Goal: Information Seeking & Learning: Learn about a topic

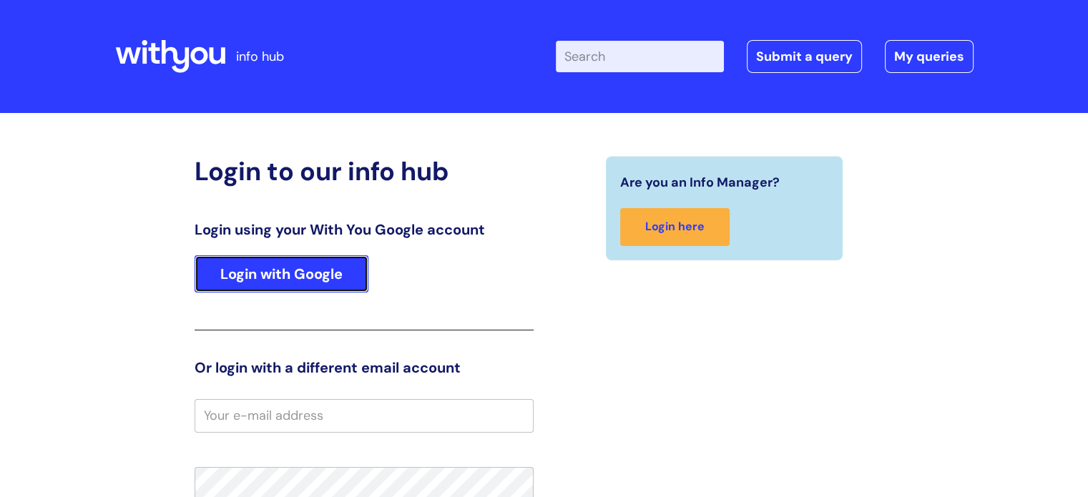
click at [309, 290] on link "Login with Google" at bounding box center [281, 273] width 174 height 37
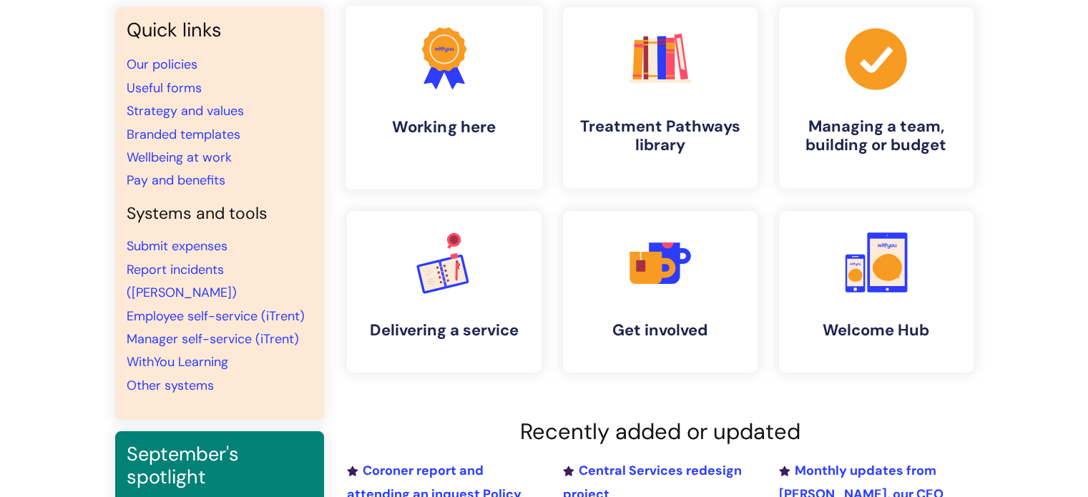
scroll to position [126, 0]
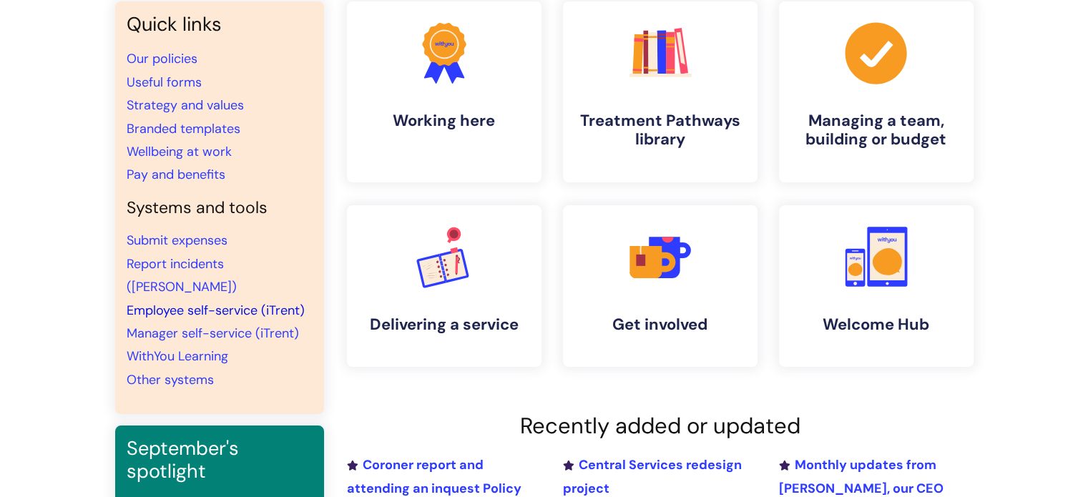
click at [261, 302] on link "Employee self-service (iTrent)" at bounding box center [216, 310] width 178 height 17
click at [192, 371] on link "Other systems" at bounding box center [170, 379] width 87 height 17
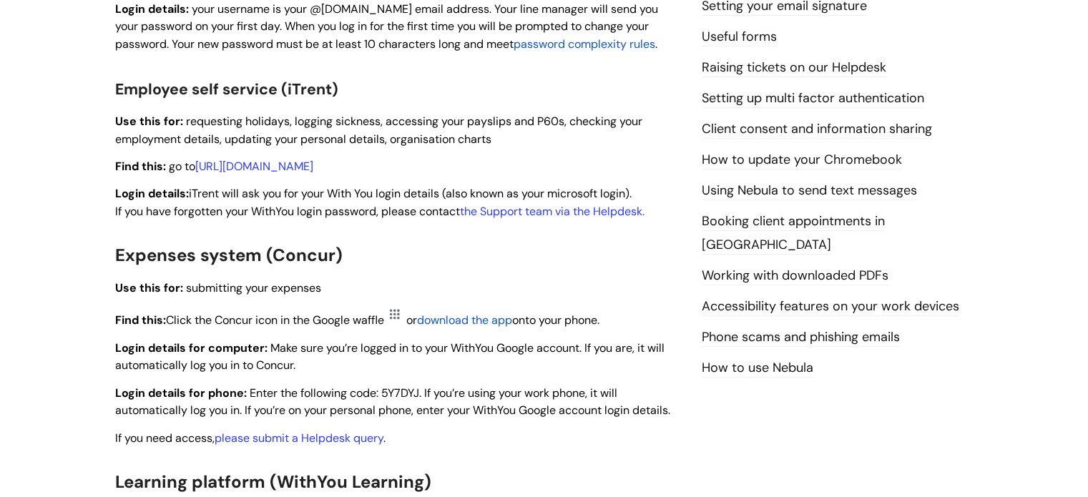
scroll to position [691, 0]
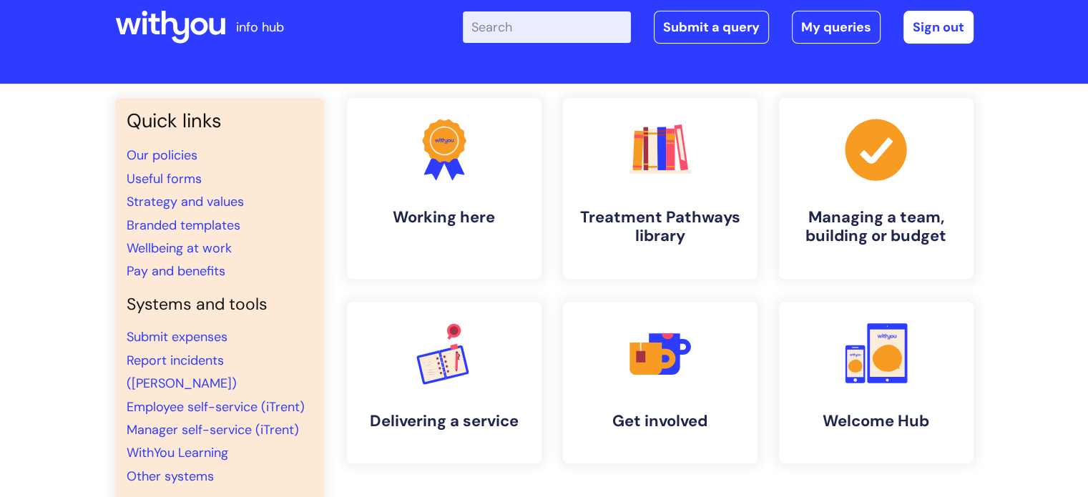
scroll to position [29, 0]
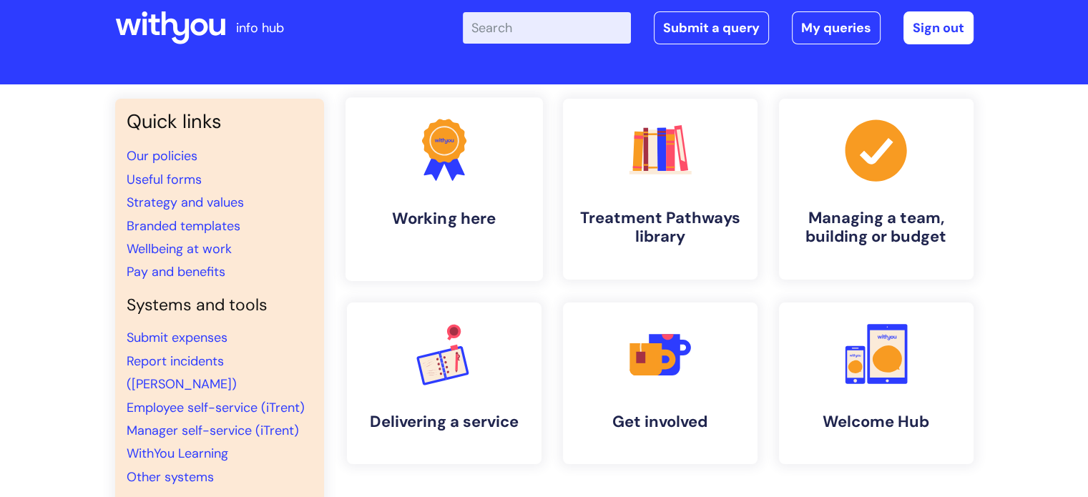
click at [452, 199] on link ".cls-1{fill:#f89b22;}.cls-1,.cls-2,.cls-3{stroke-width:0px;}.cls-2{fill:#2d3cff…" at bounding box center [443, 189] width 197 height 184
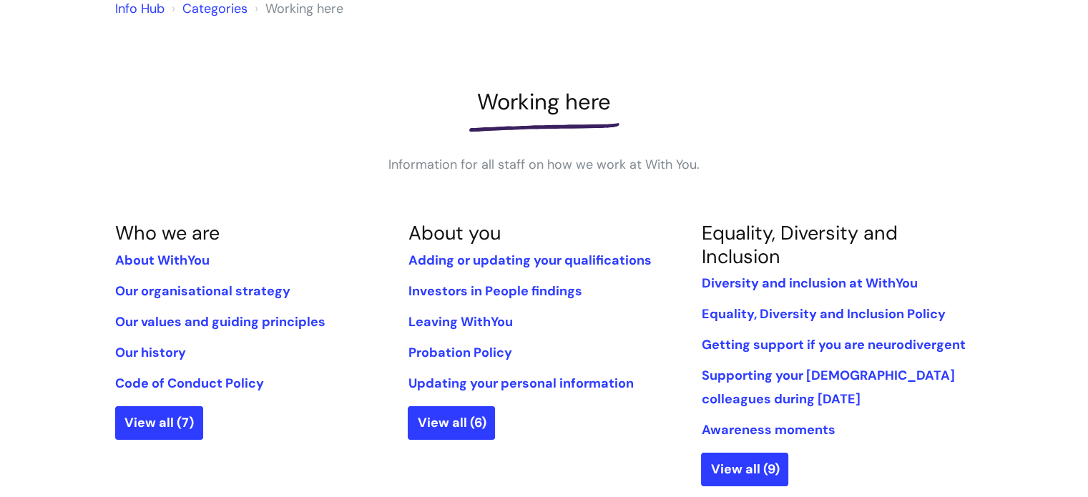
scroll to position [142, 0]
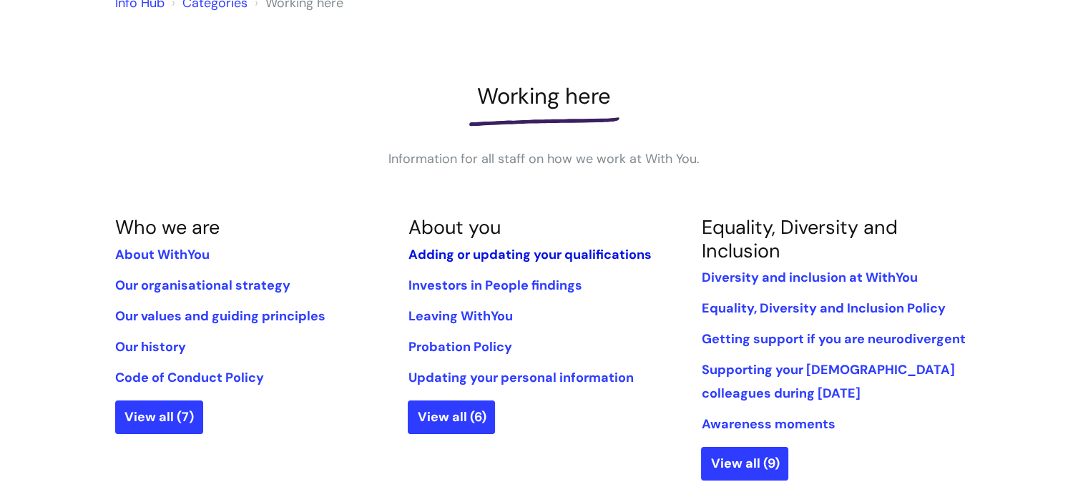
click at [452, 254] on link "Adding or updating your qualifications" at bounding box center [529, 254] width 243 height 17
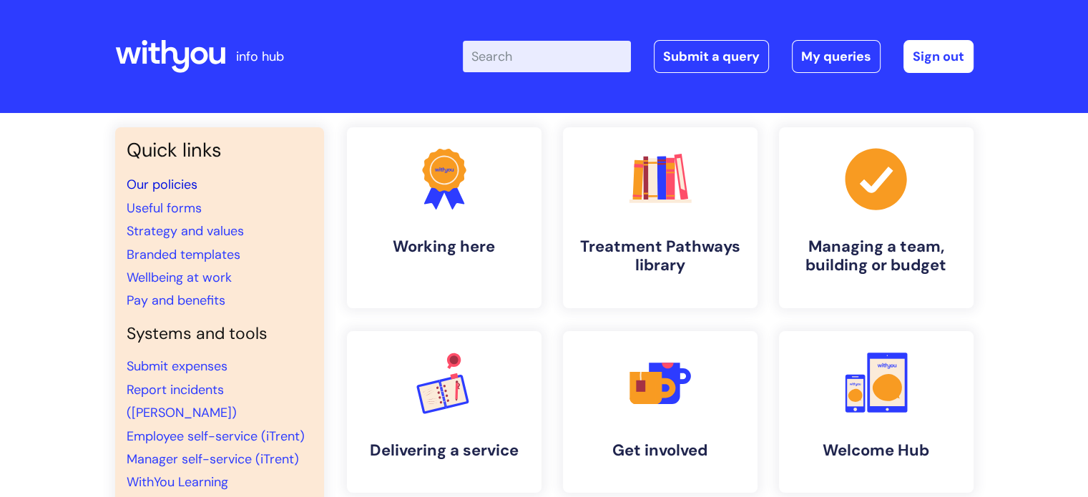
click at [186, 179] on link "Our policies" at bounding box center [162, 184] width 71 height 17
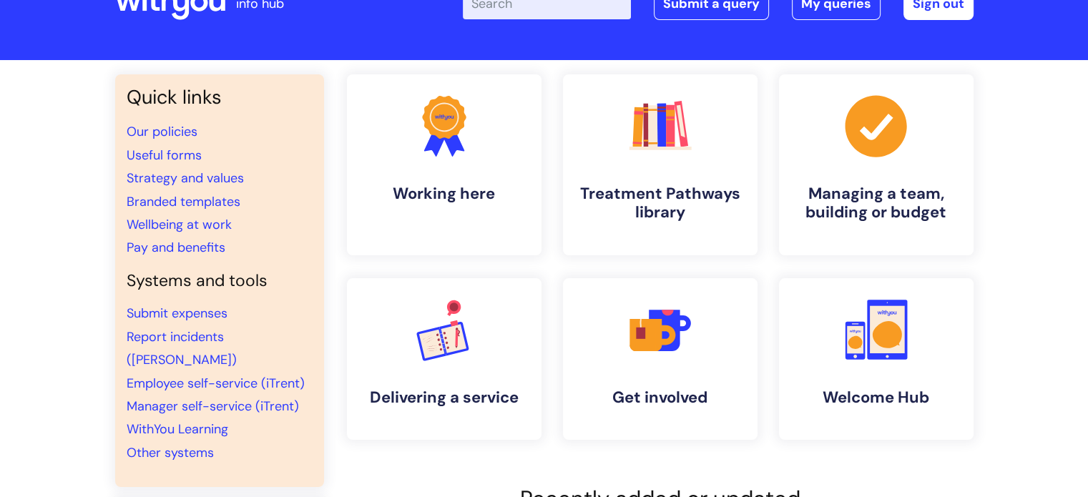
scroll to position [57, 0]
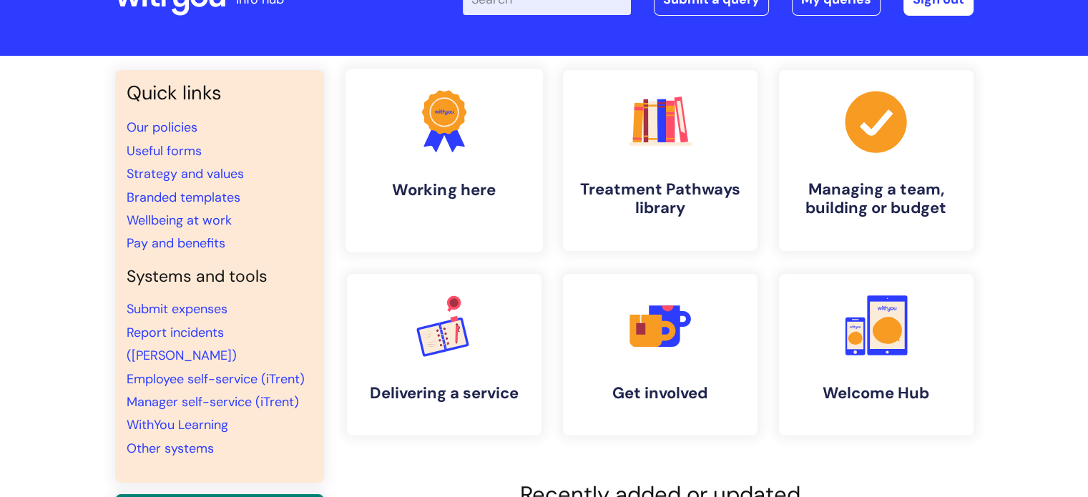
click at [419, 164] on link ".cls-1{fill:#f89b22;}.cls-1,.cls-2,.cls-3{stroke-width:0px;}.cls-2{fill:#2d3cff…" at bounding box center [443, 161] width 197 height 184
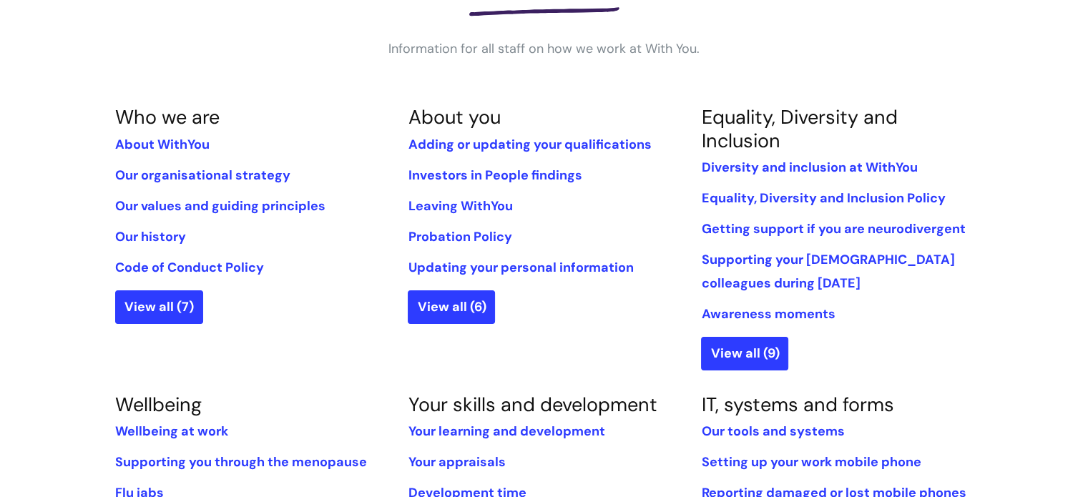
scroll to position [252, 0]
click at [450, 234] on link "Probation Policy" at bounding box center [460, 236] width 104 height 17
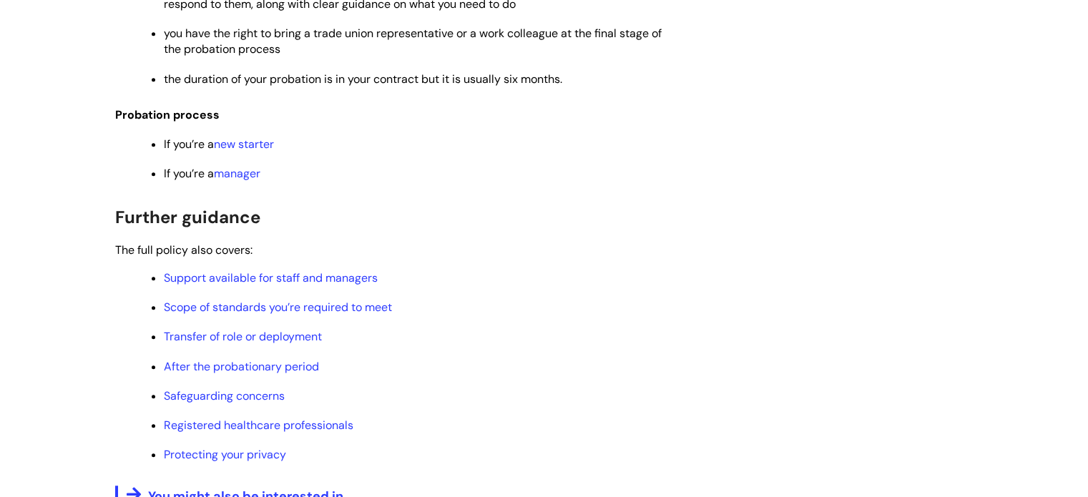
scroll to position [944, 0]
click at [249, 151] on link "new starter" at bounding box center [244, 143] width 60 height 15
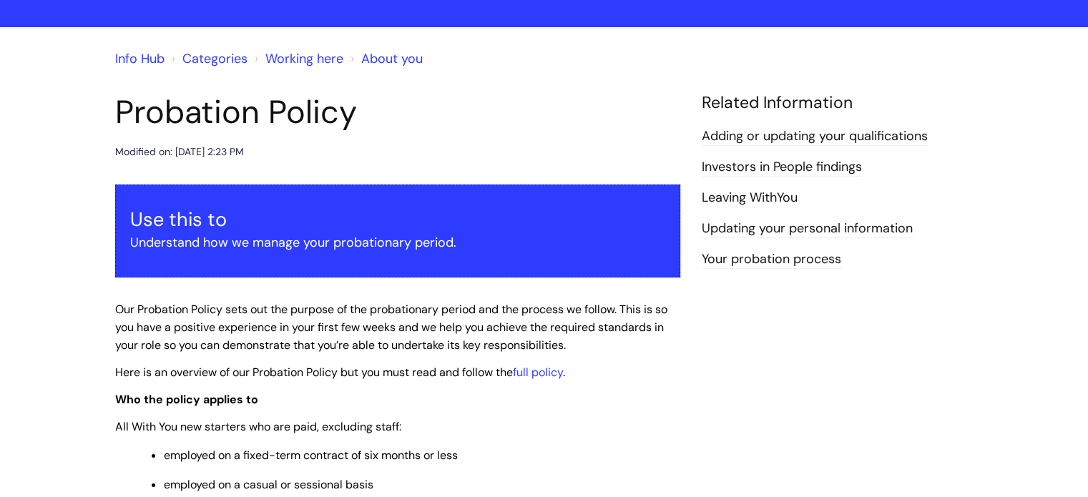
scroll to position [0, 0]
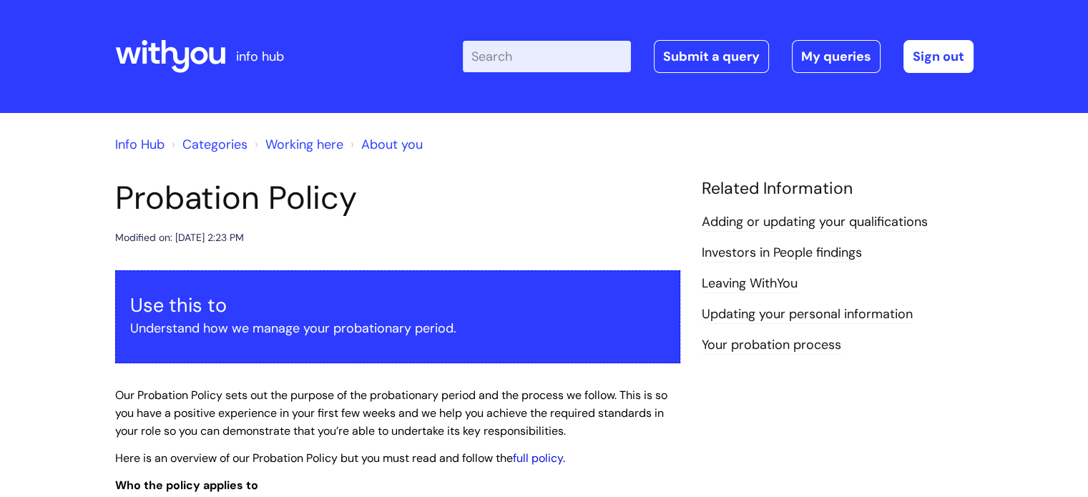
click at [560, 460] on link "full policy" at bounding box center [538, 457] width 50 height 15
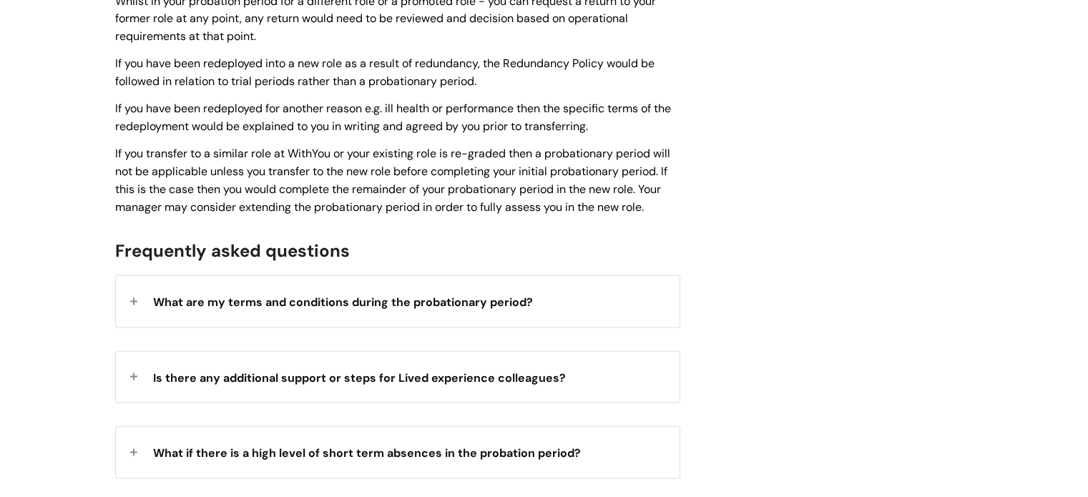
scroll to position [2192, 0]
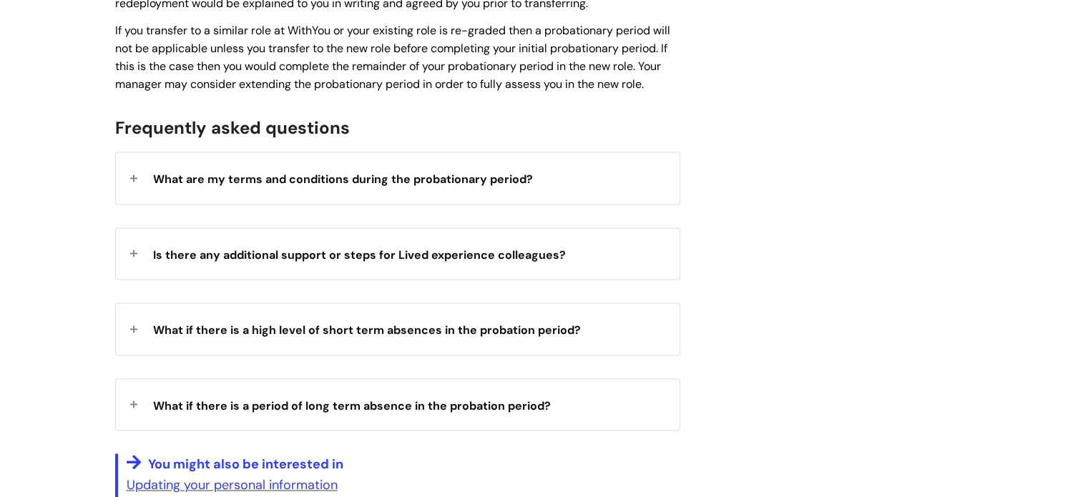
click at [235, 174] on span "What are my terms and conditions during the probationary period?" at bounding box center [343, 179] width 380 height 15
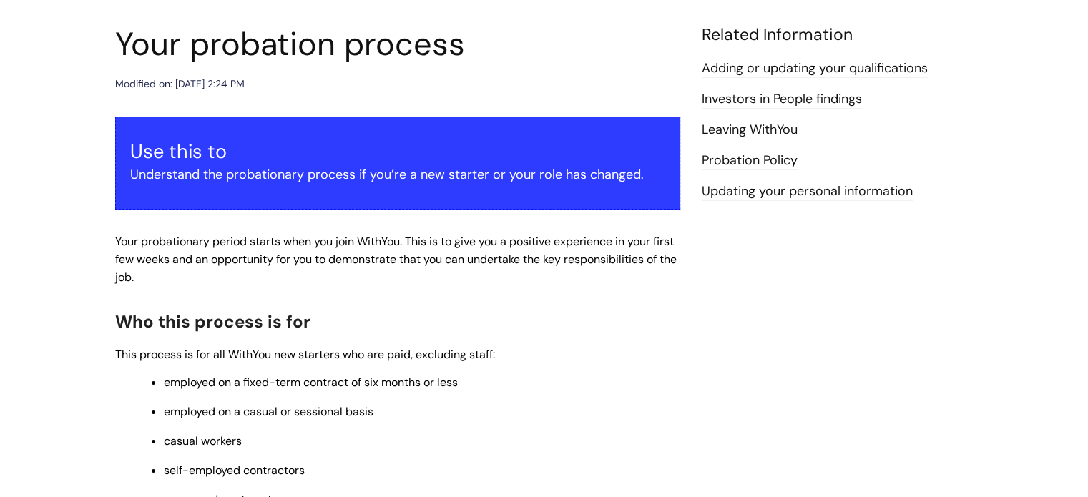
scroll to position [85, 0]
